Goal: Task Accomplishment & Management: Manage account settings

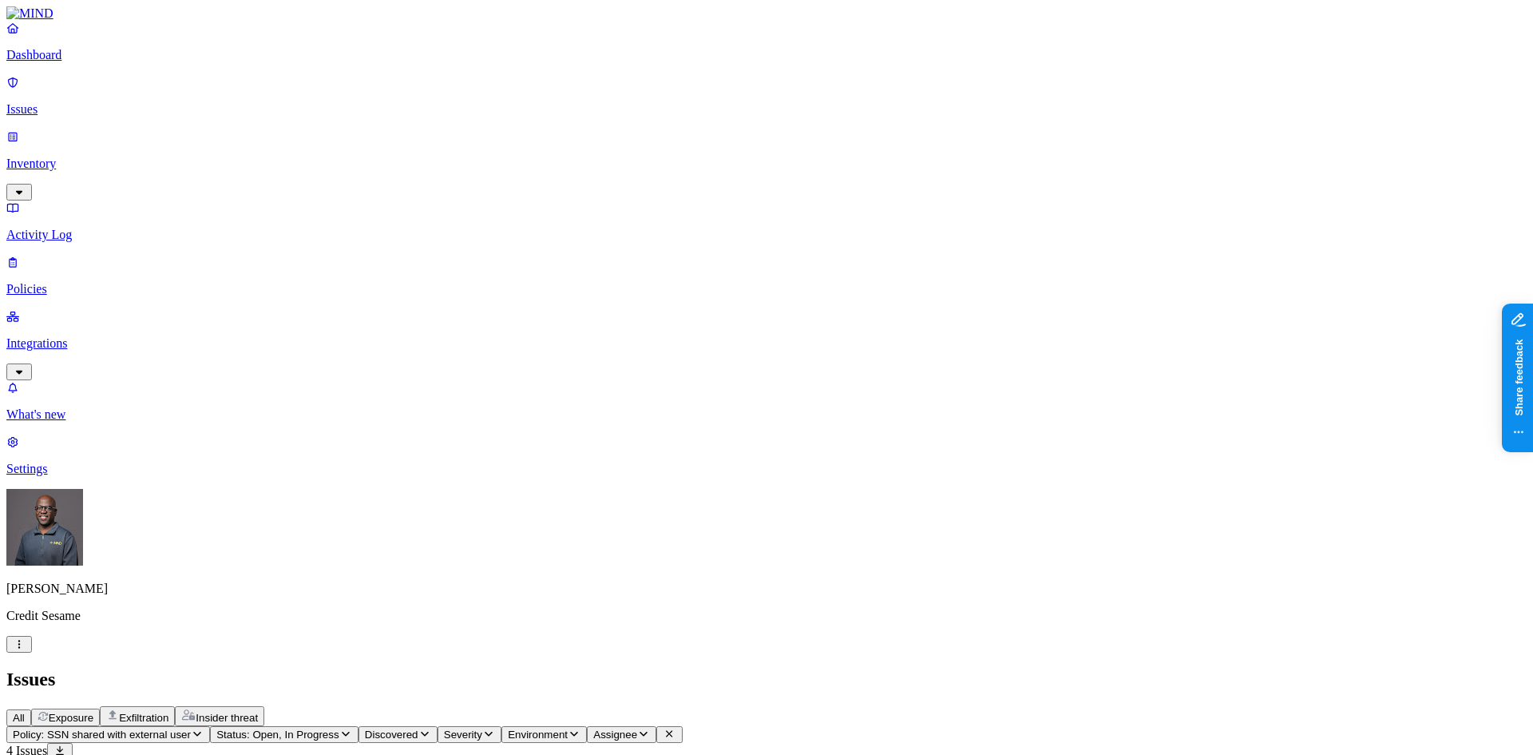
scroll to position [399, 0]
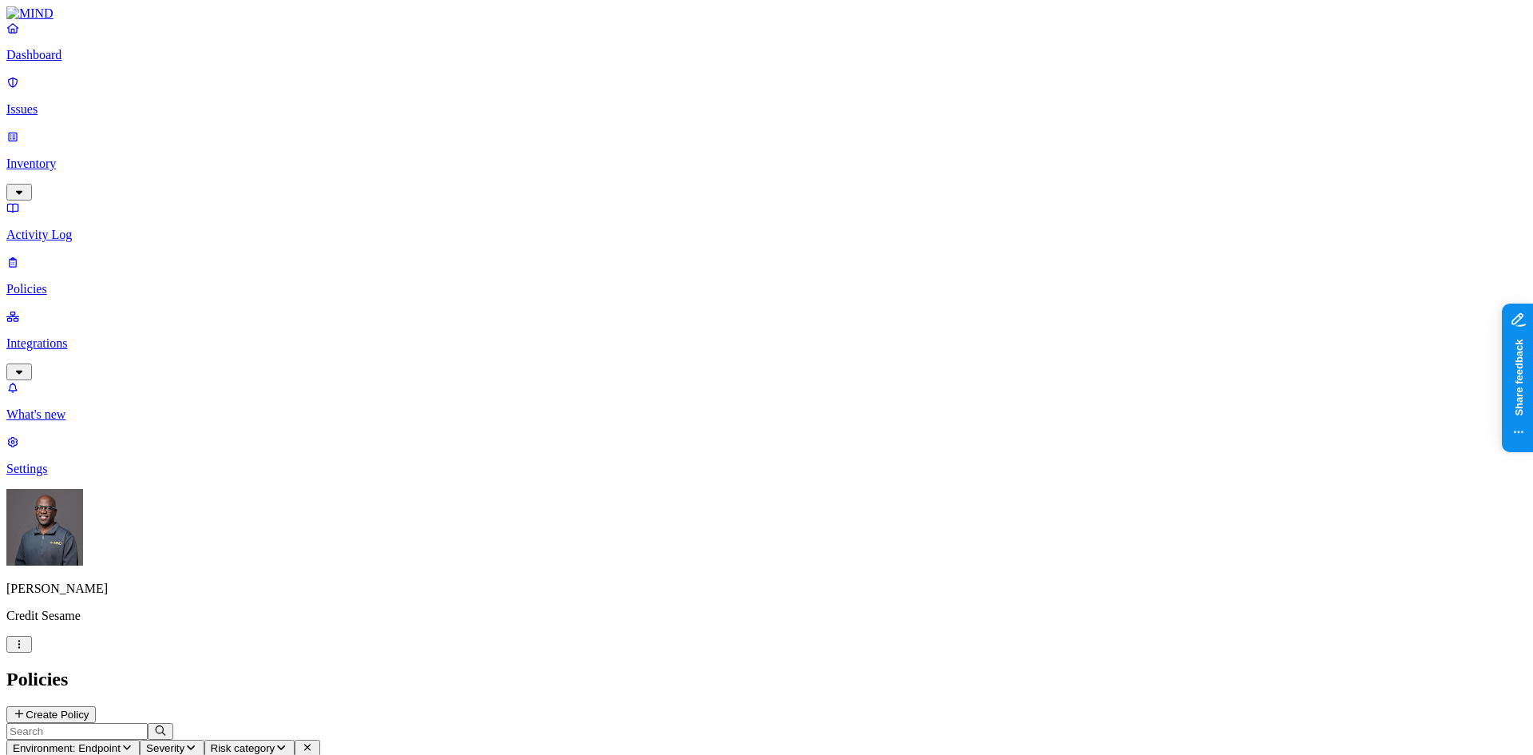
scroll to position [160, 0]
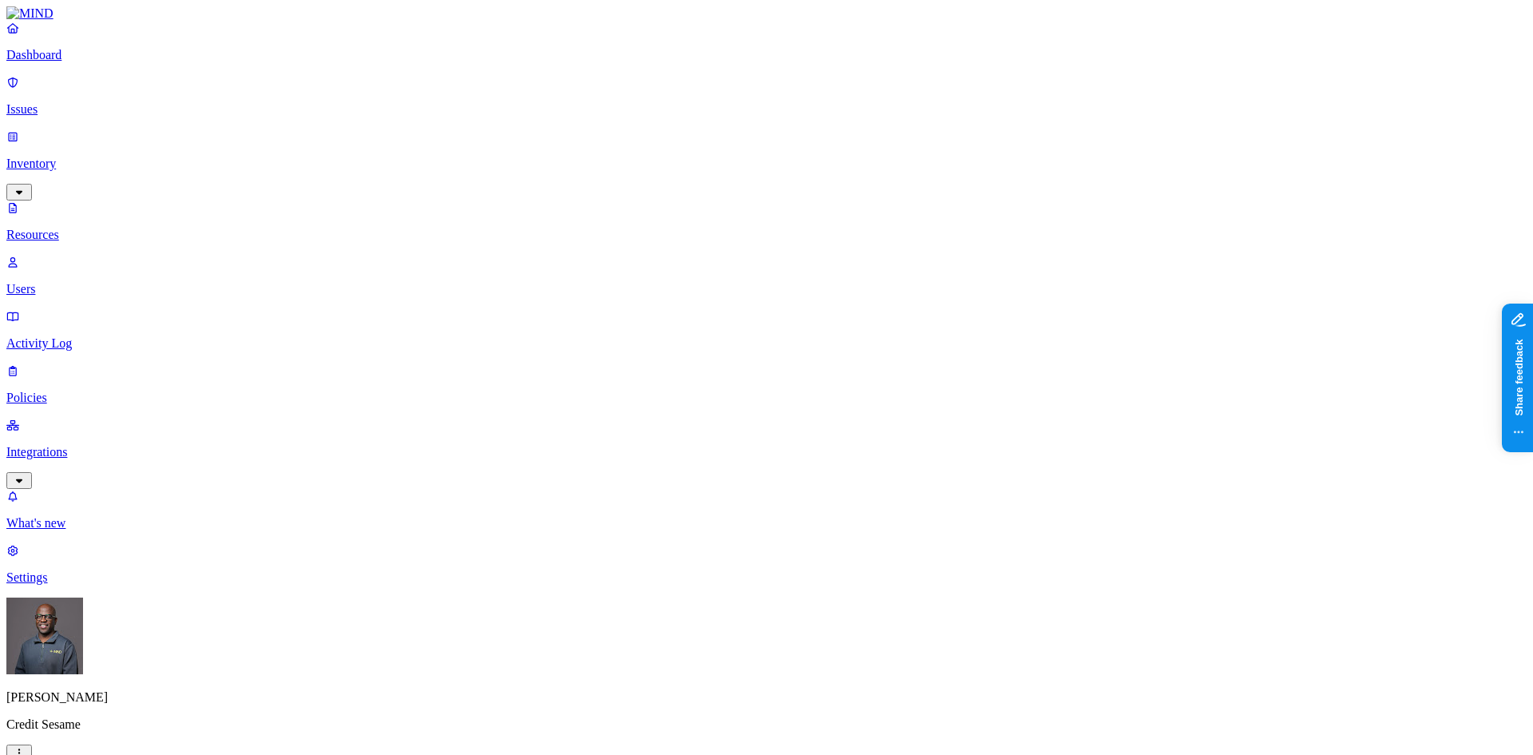
scroll to position [80, 0]
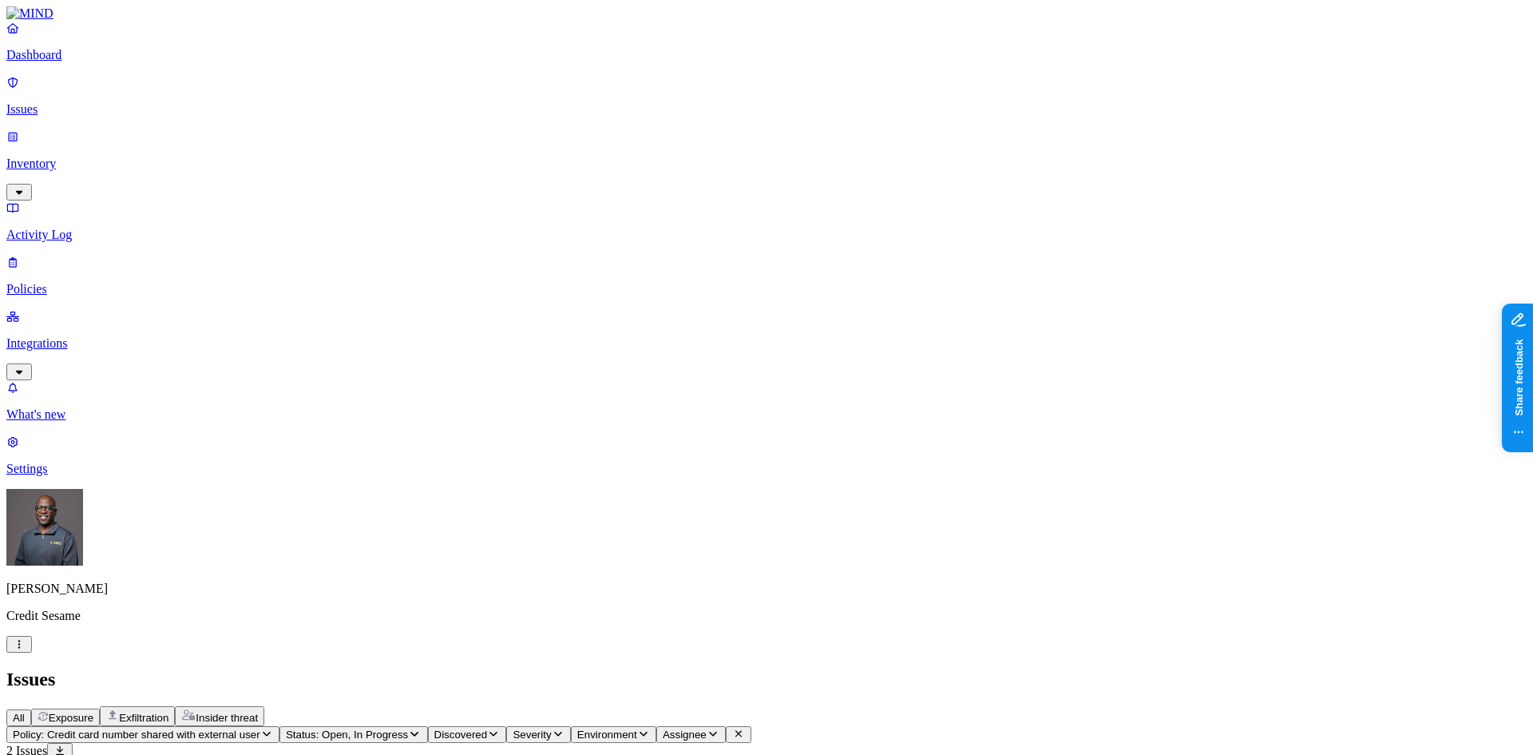
scroll to position [452, 0]
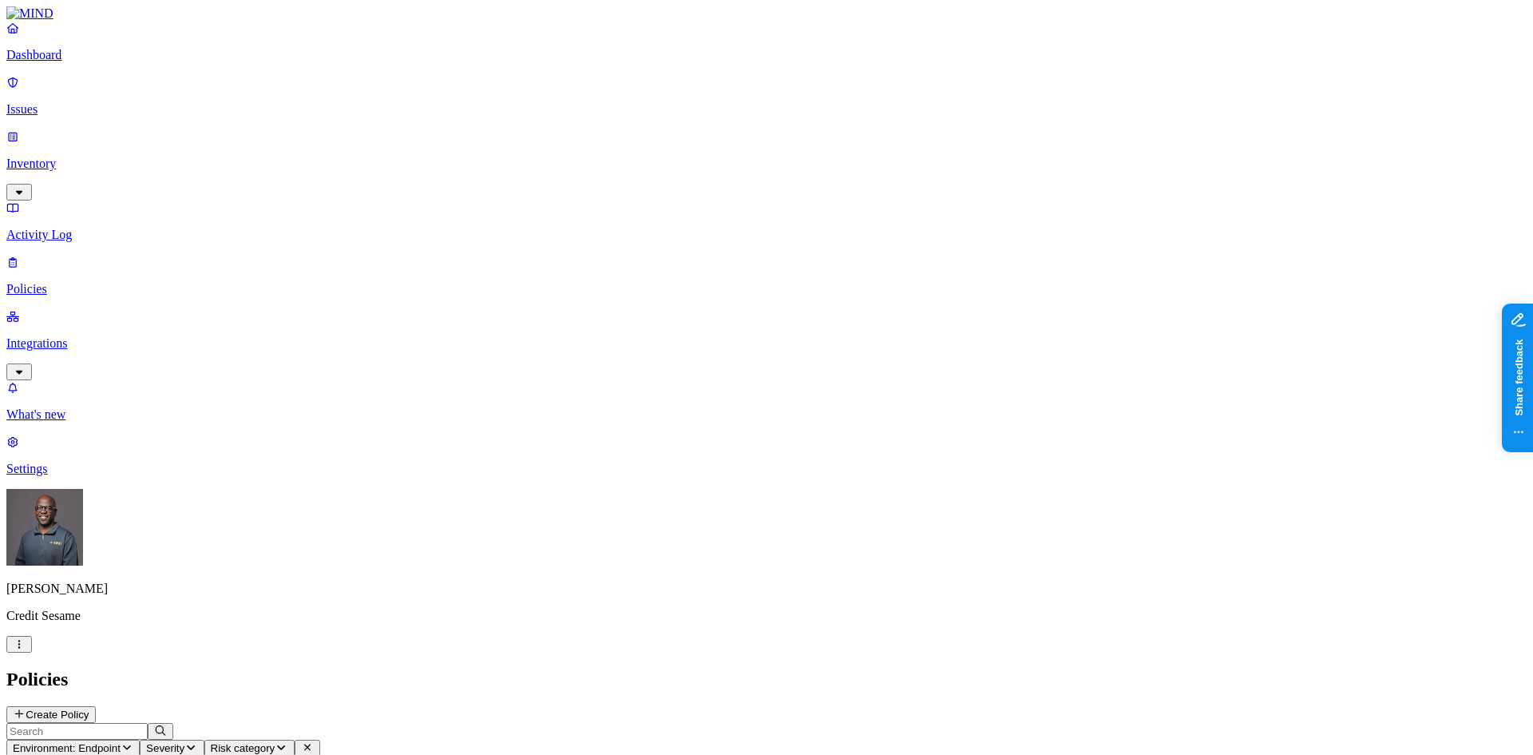
scroll to position [160, 0]
click at [92, 336] on p "Integrations" at bounding box center [766, 343] width 1521 height 14
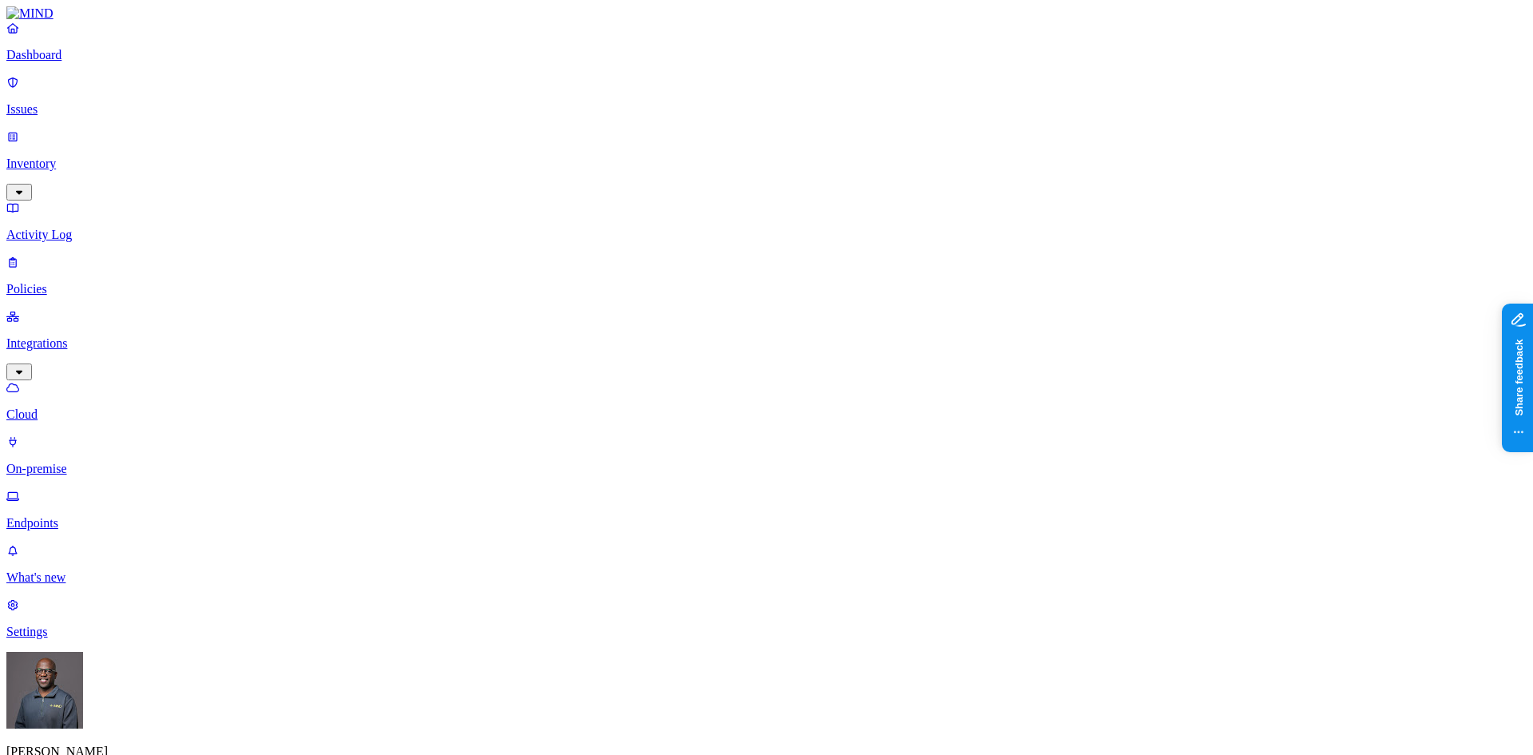
click at [92, 516] on p "Endpoints" at bounding box center [766, 523] width 1521 height 14
click at [73, 585] on p "What's new" at bounding box center [766, 577] width 1521 height 14
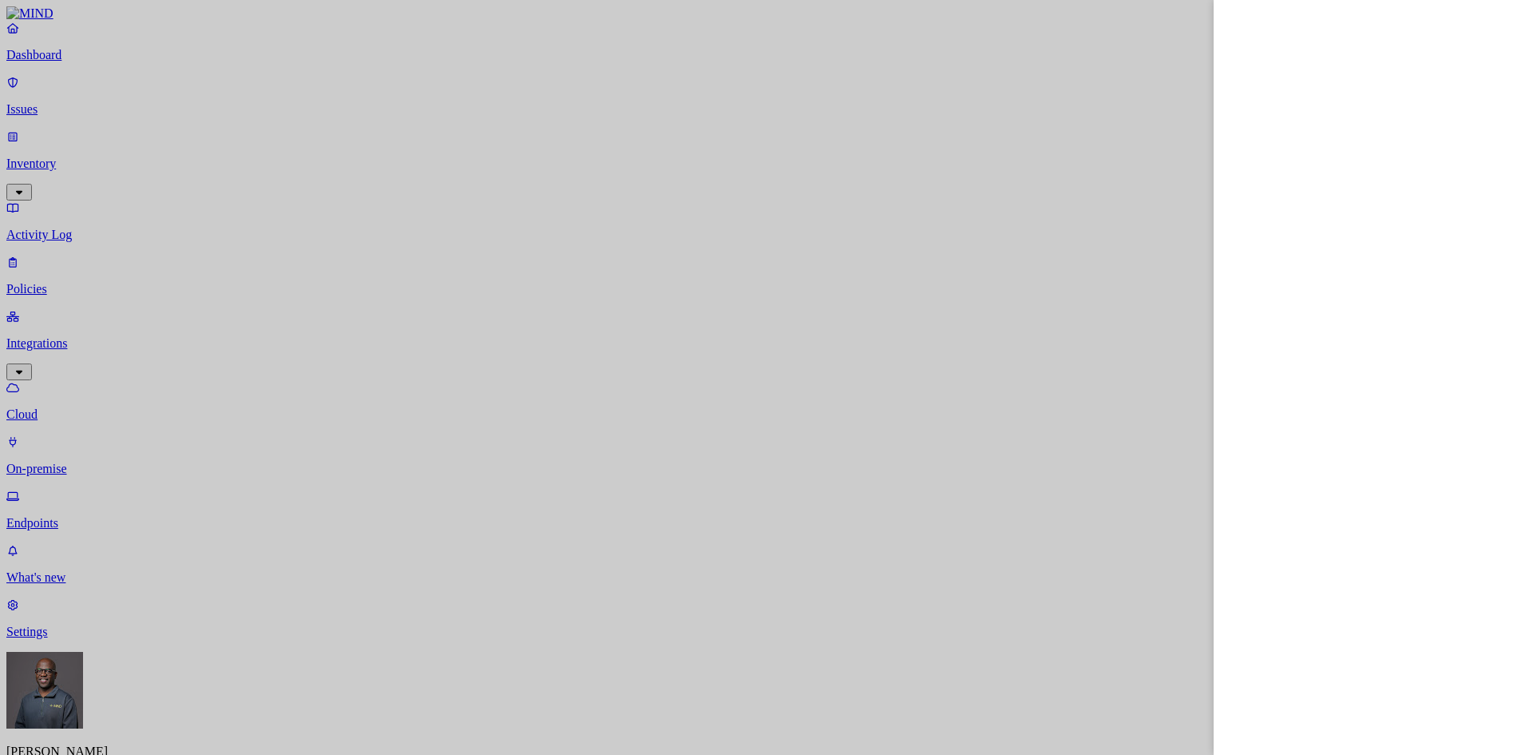
click at [676, 596] on div at bounding box center [766, 377] width 1533 height 755
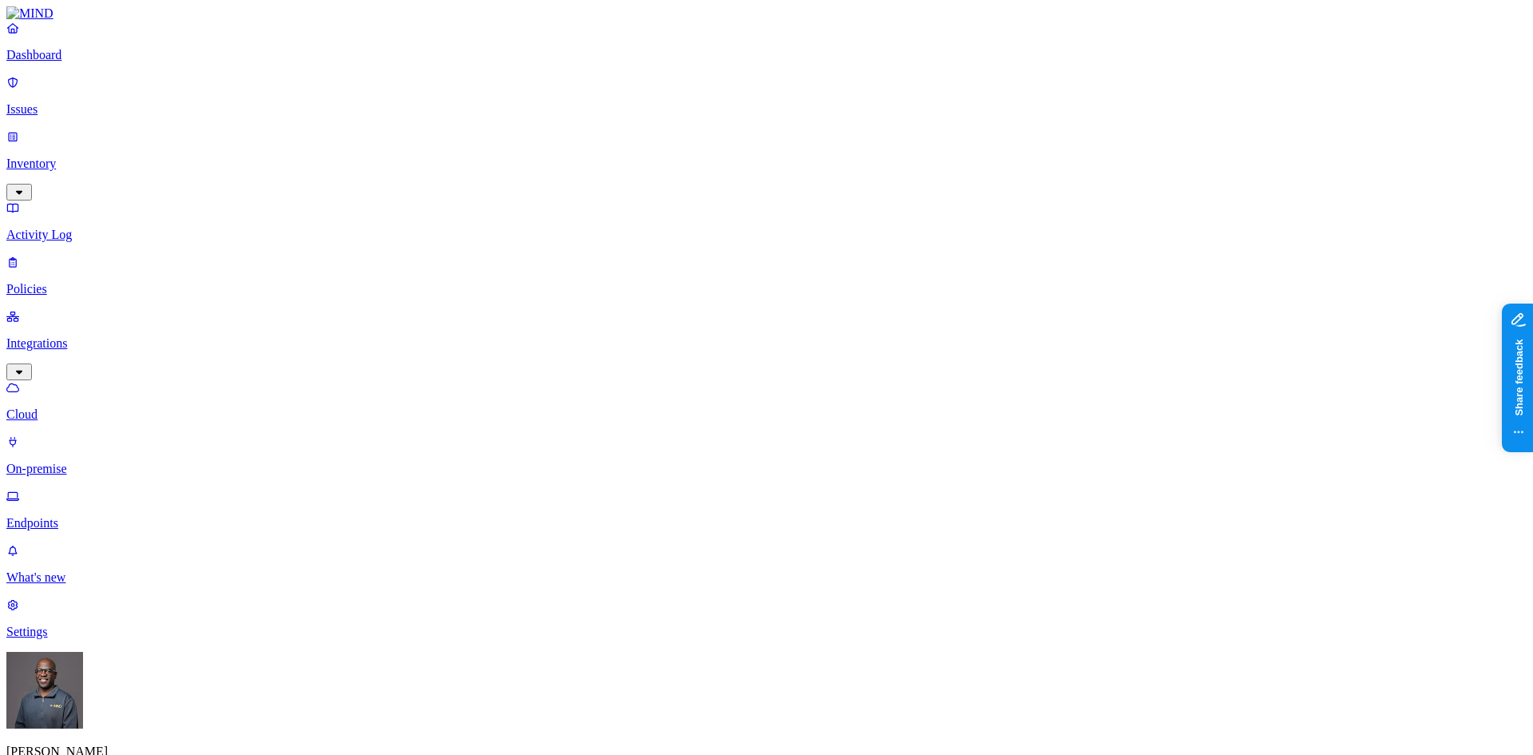
click at [67, 639] on p "Settings" at bounding box center [766, 632] width 1521 height 14
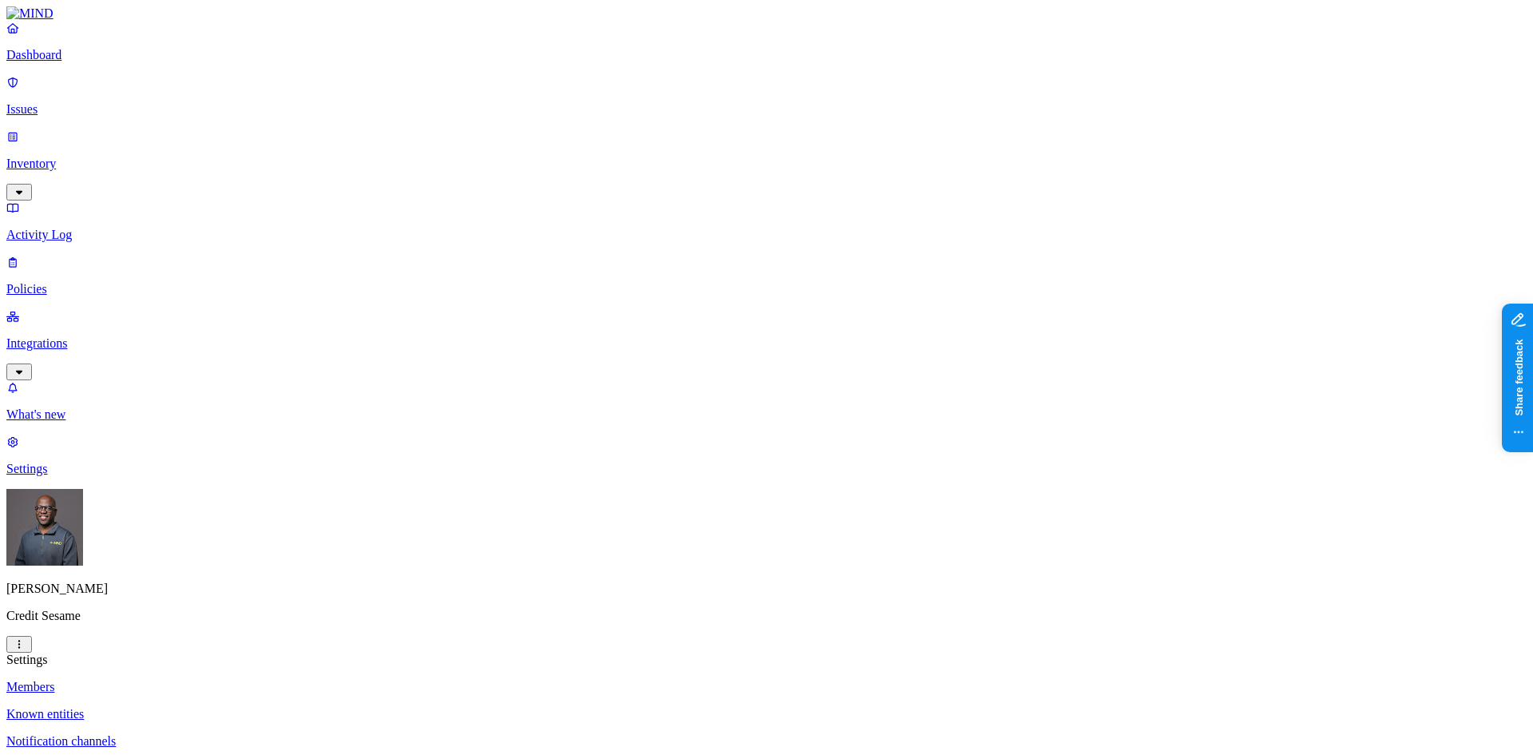
click at [90, 336] on p "Integrations" at bounding box center [766, 343] width 1521 height 14
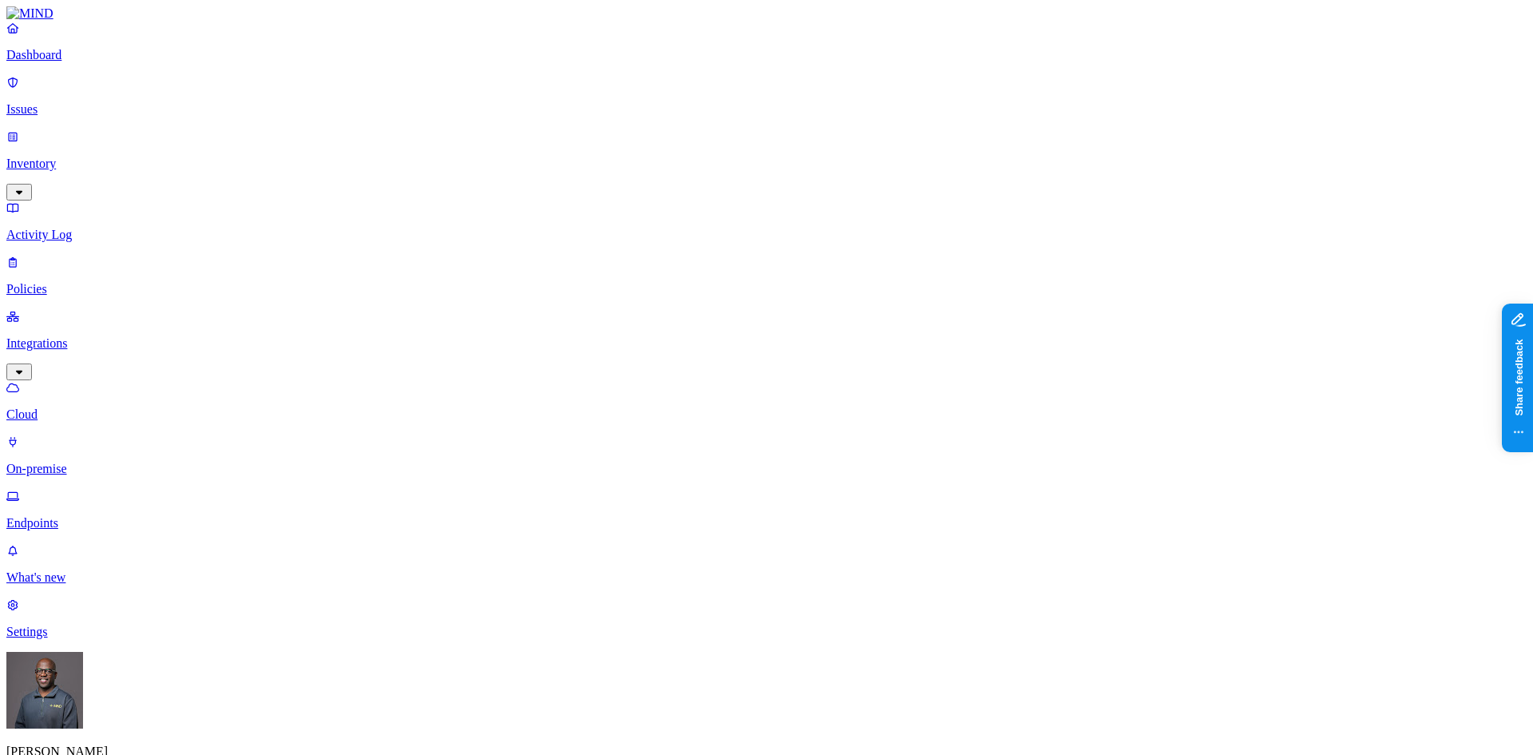
click at [55, 282] on p "Policies" at bounding box center [766, 289] width 1521 height 14
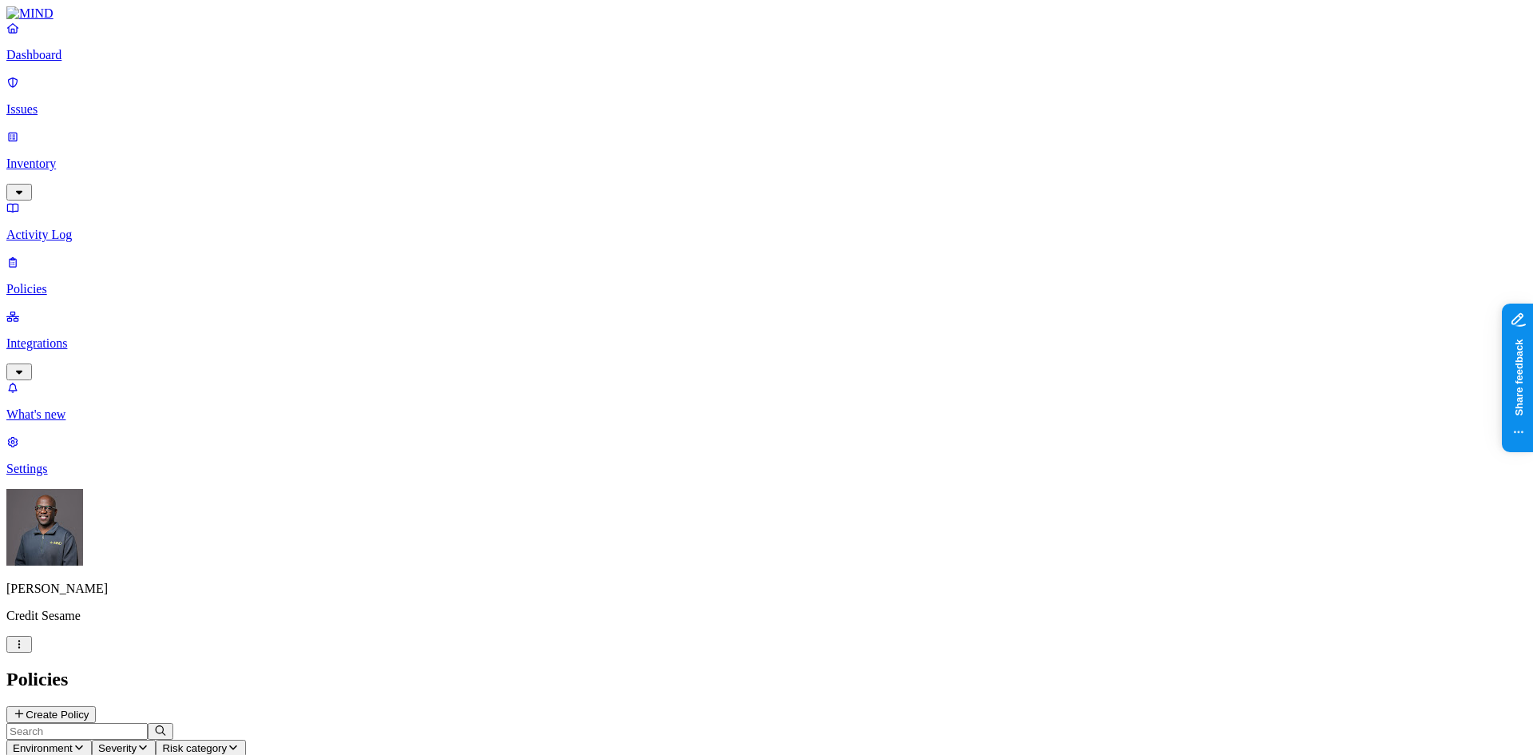
click at [83, 745] on icon "button" at bounding box center [79, 747] width 8 height 5
click at [571, 668] on h2 "Policies" at bounding box center [766, 679] width 1521 height 22
click at [92, 336] on p "Integrations" at bounding box center [766, 343] width 1521 height 14
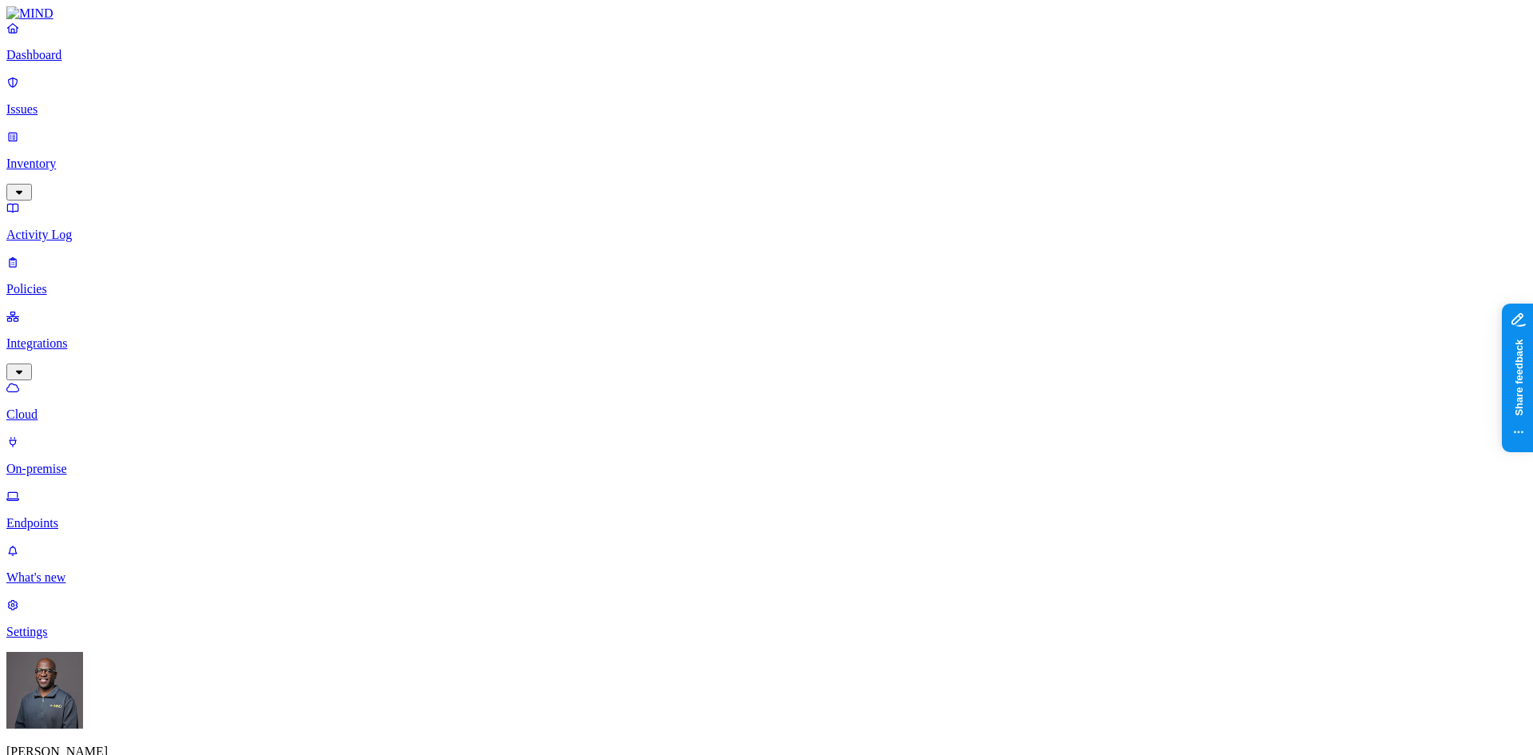
click at [68, 157] on p "Inventory" at bounding box center [766, 164] width 1521 height 14
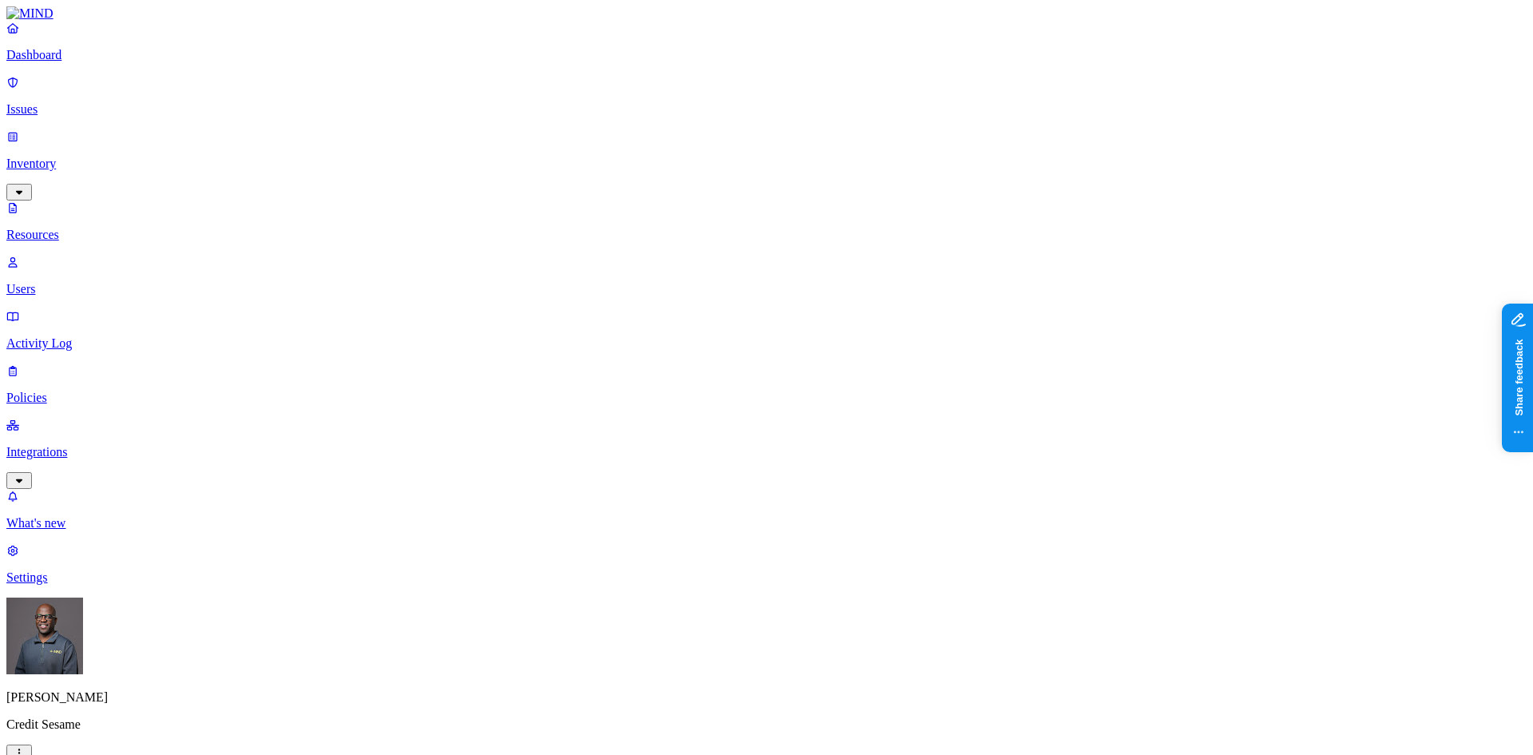
click at [58, 391] on p "Policies" at bounding box center [766, 398] width 1521 height 14
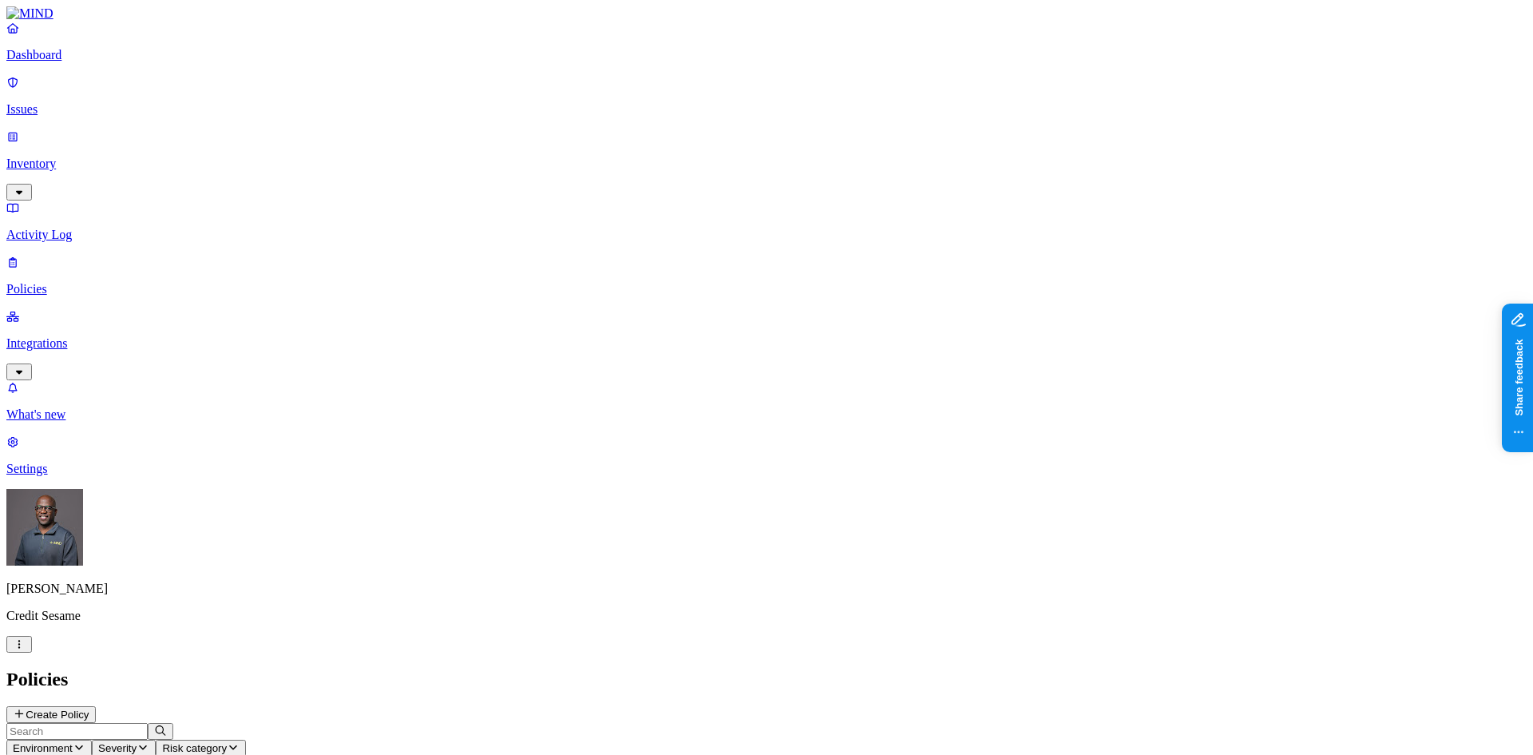
click at [96, 706] on button "Create Policy" at bounding box center [50, 714] width 89 height 17
click at [671, 510] on label "Data type" at bounding box center [659, 510] width 24 height 28
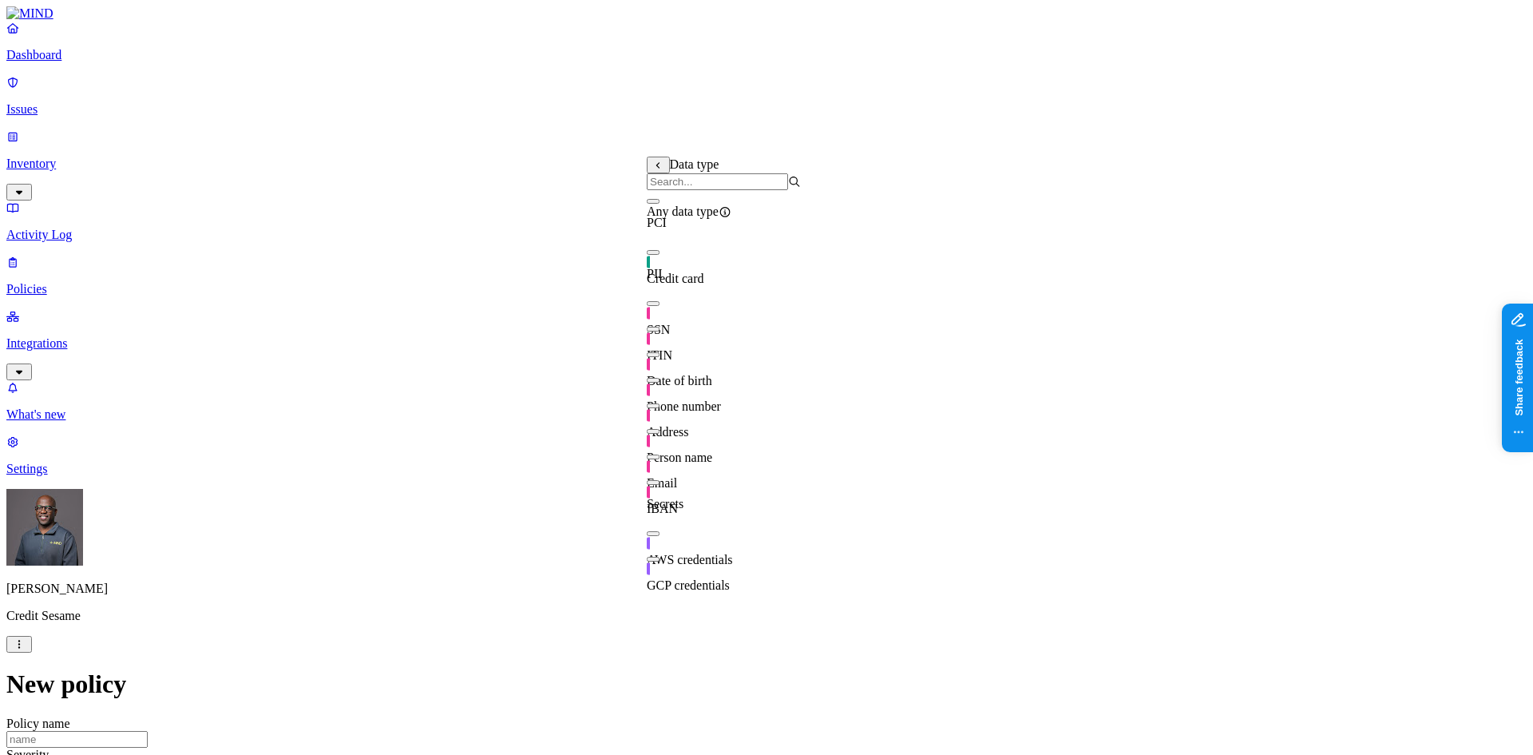
click at [660, 306] on button "button" at bounding box center [653, 303] width 13 height 5
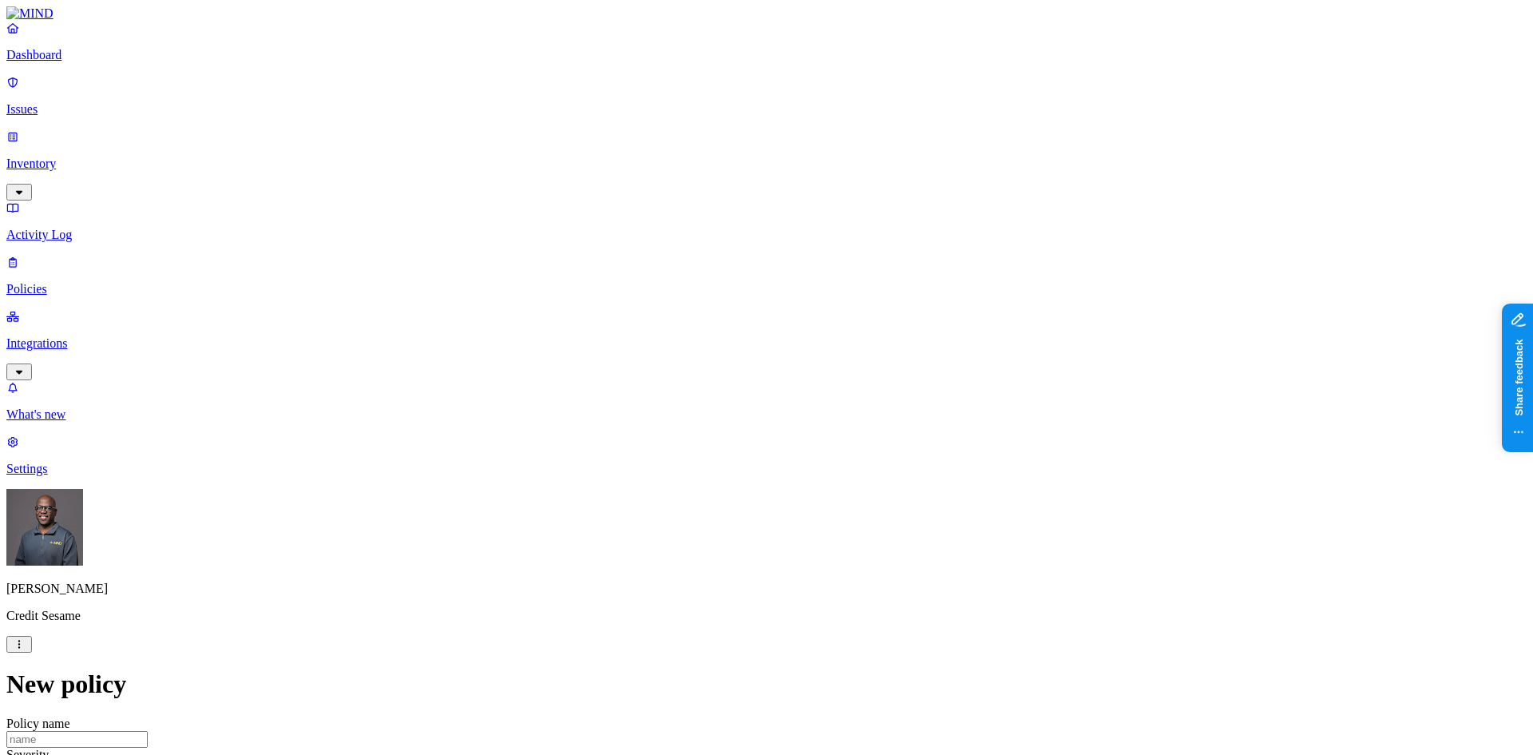
click at [73, 102] on p "Issues" at bounding box center [766, 109] width 1521 height 14
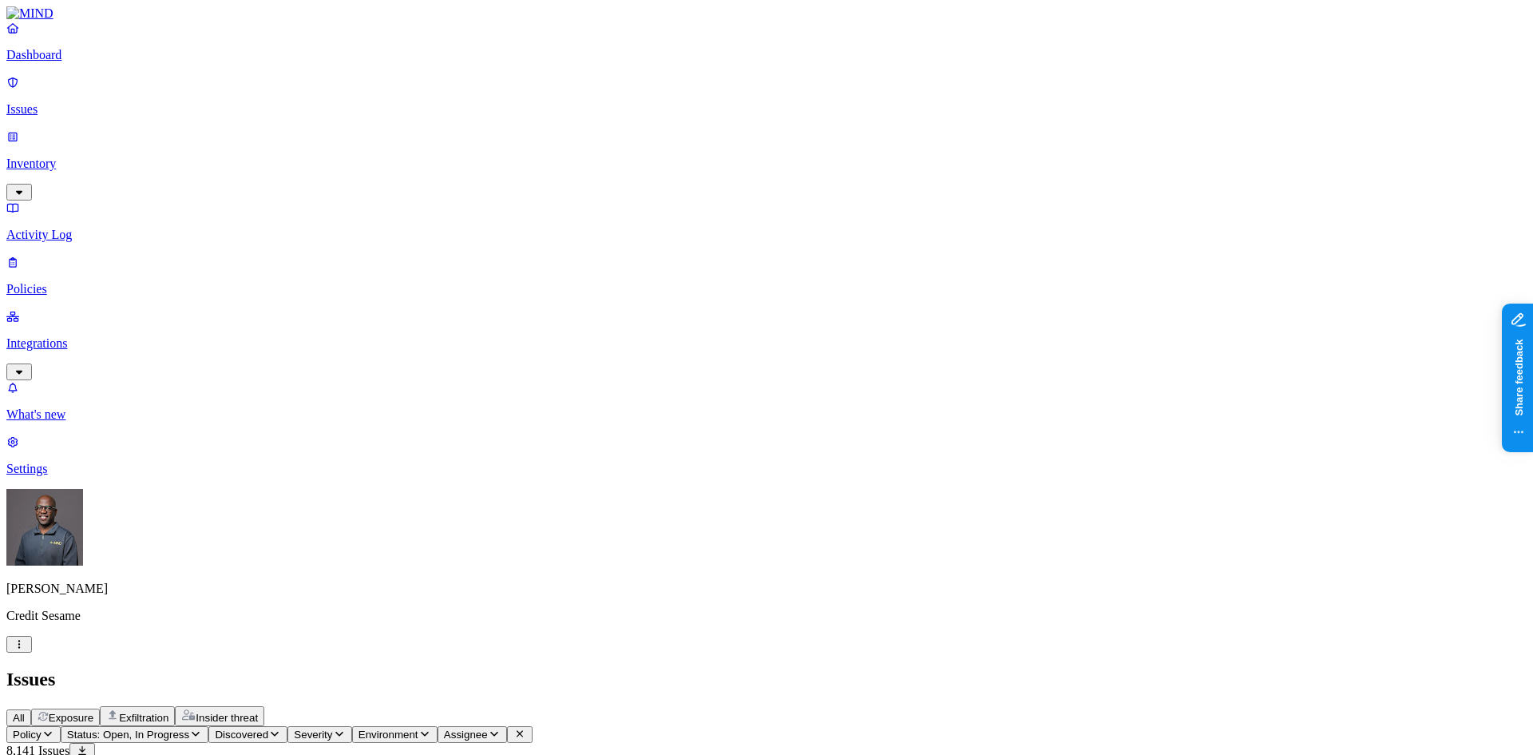
click at [93, 712] on span "Exposure" at bounding box center [71, 718] width 45 height 12
click at [63, 282] on p "Policies" at bounding box center [766, 289] width 1521 height 14
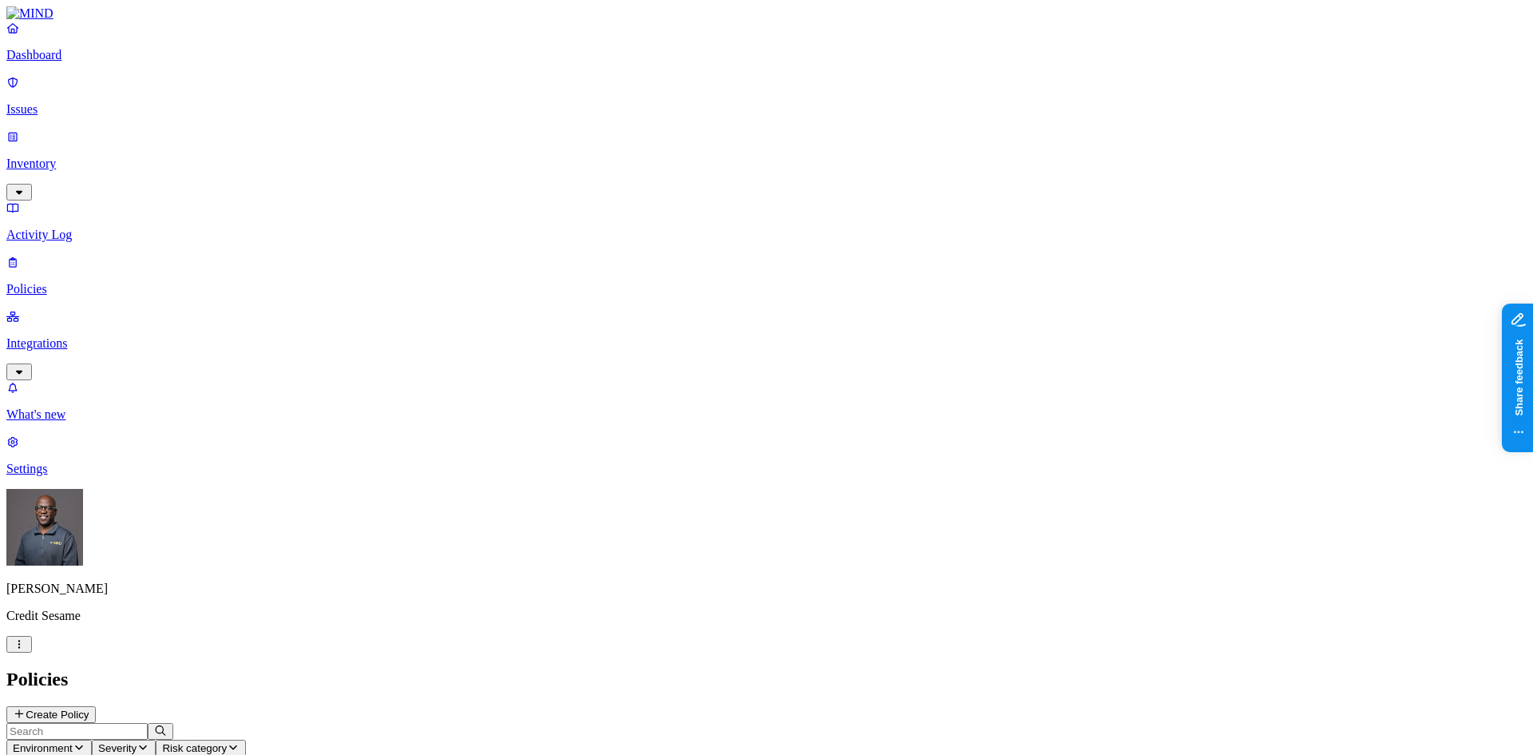
click at [85, 742] on icon "button" at bounding box center [79, 747] width 13 height 10
click at [387, 152] on span "Endpoint" at bounding box center [378, 159] width 47 height 14
drag, startPoint x: 1075, startPoint y: 475, endPoint x: 1263, endPoint y: 391, distance: 205.6
click at [55, 282] on p "Policies" at bounding box center [766, 289] width 1521 height 14
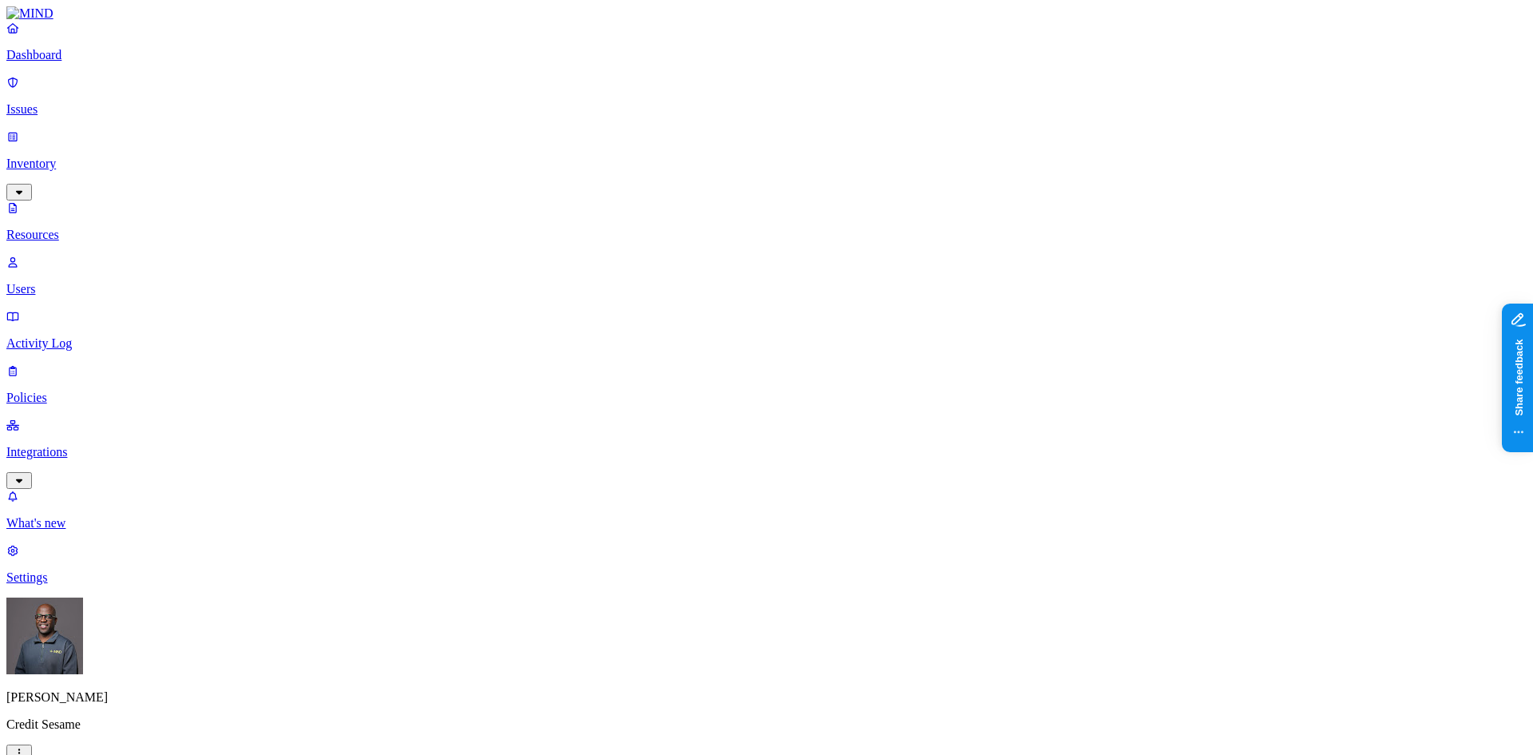
drag, startPoint x: 459, startPoint y: 85, endPoint x: 544, endPoint y: 89, distance: 84.7
drag, startPoint x: 1084, startPoint y: 318, endPoint x: 1218, endPoint y: 312, distance: 134.3
